Goal: Transaction & Acquisition: Book appointment/travel/reservation

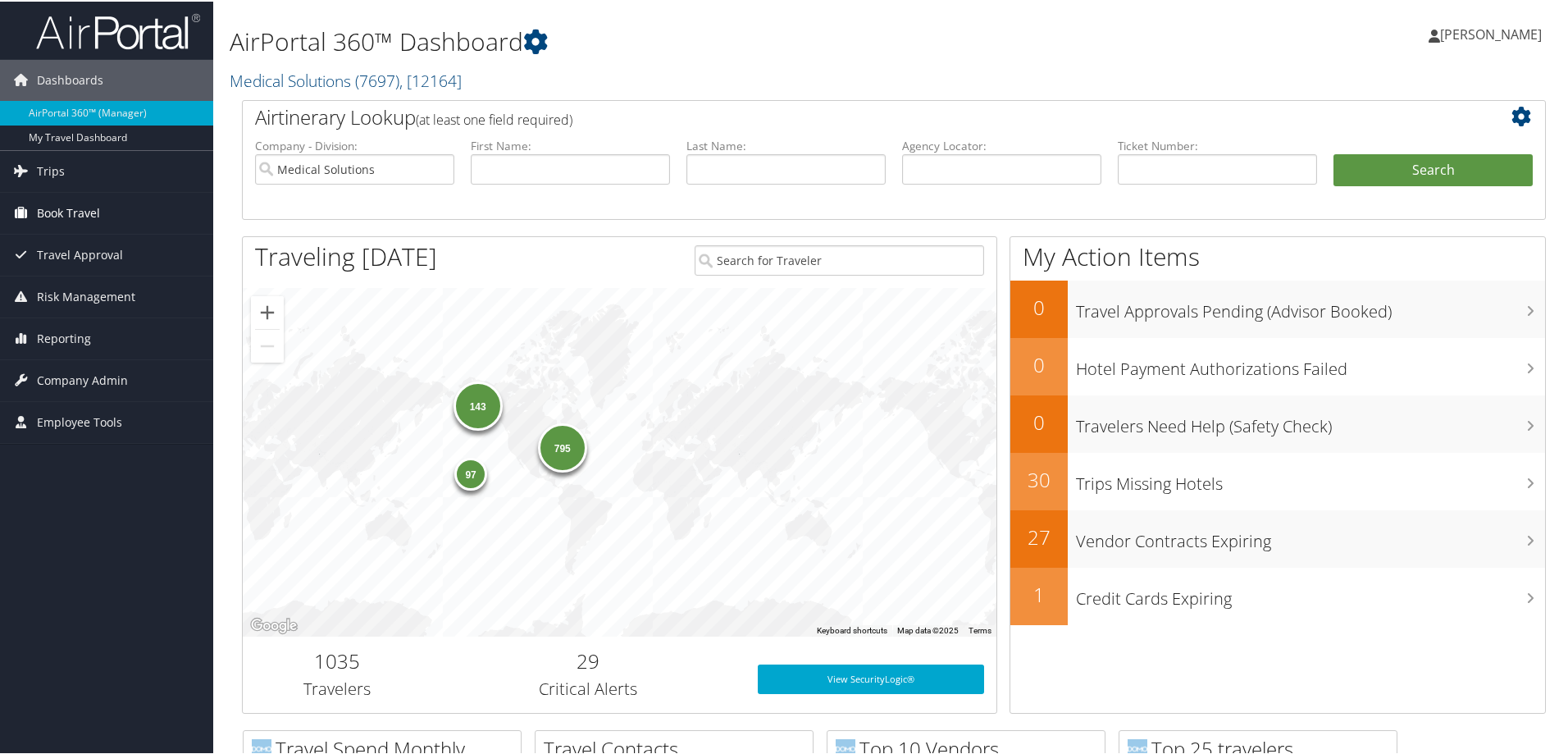
click at [61, 207] on span "Book Travel" at bounding box center [68, 211] width 63 height 41
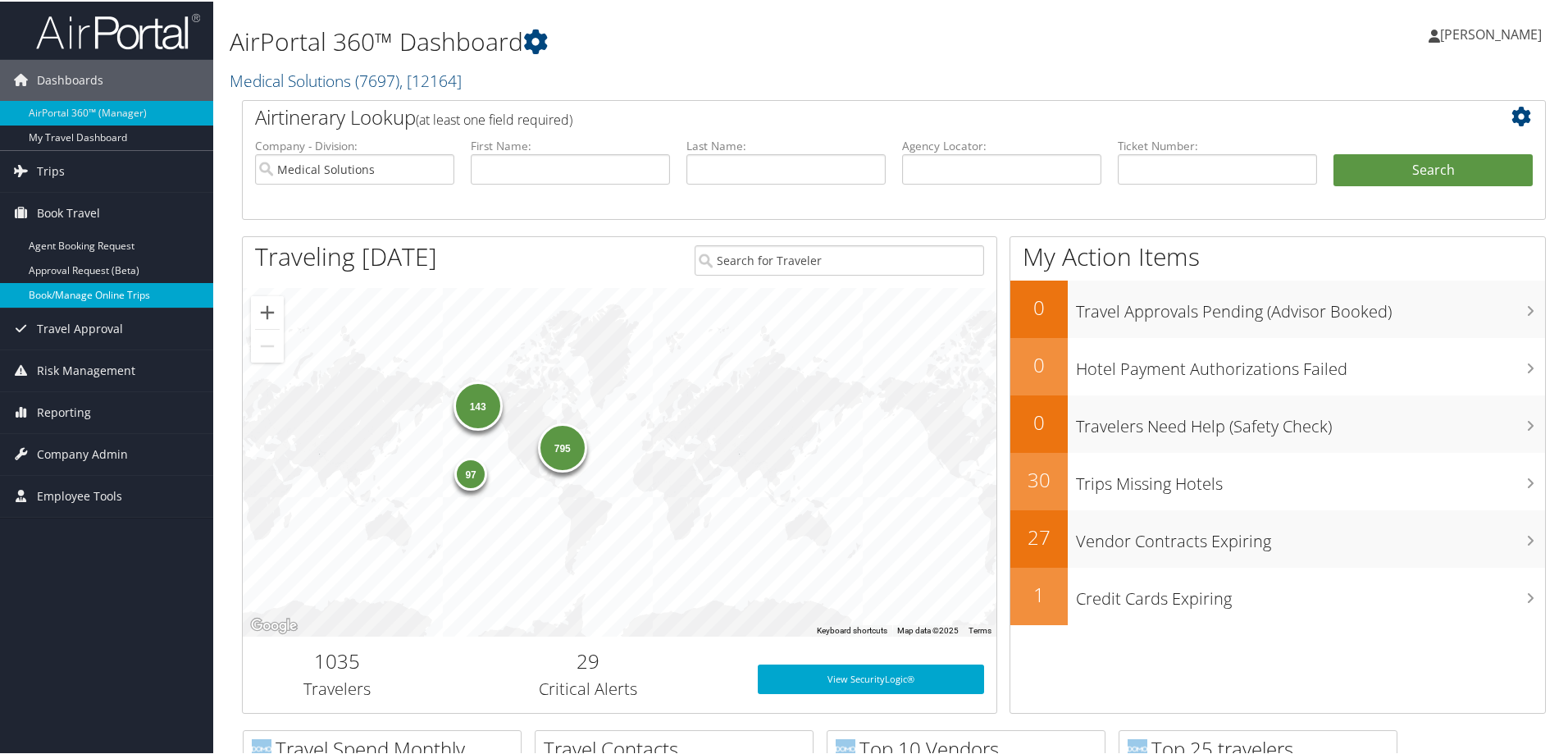
click at [109, 297] on link "Book/Manage Online Trips" at bounding box center [107, 293] width 213 height 25
